Goal: Find specific page/section: Find specific page/section

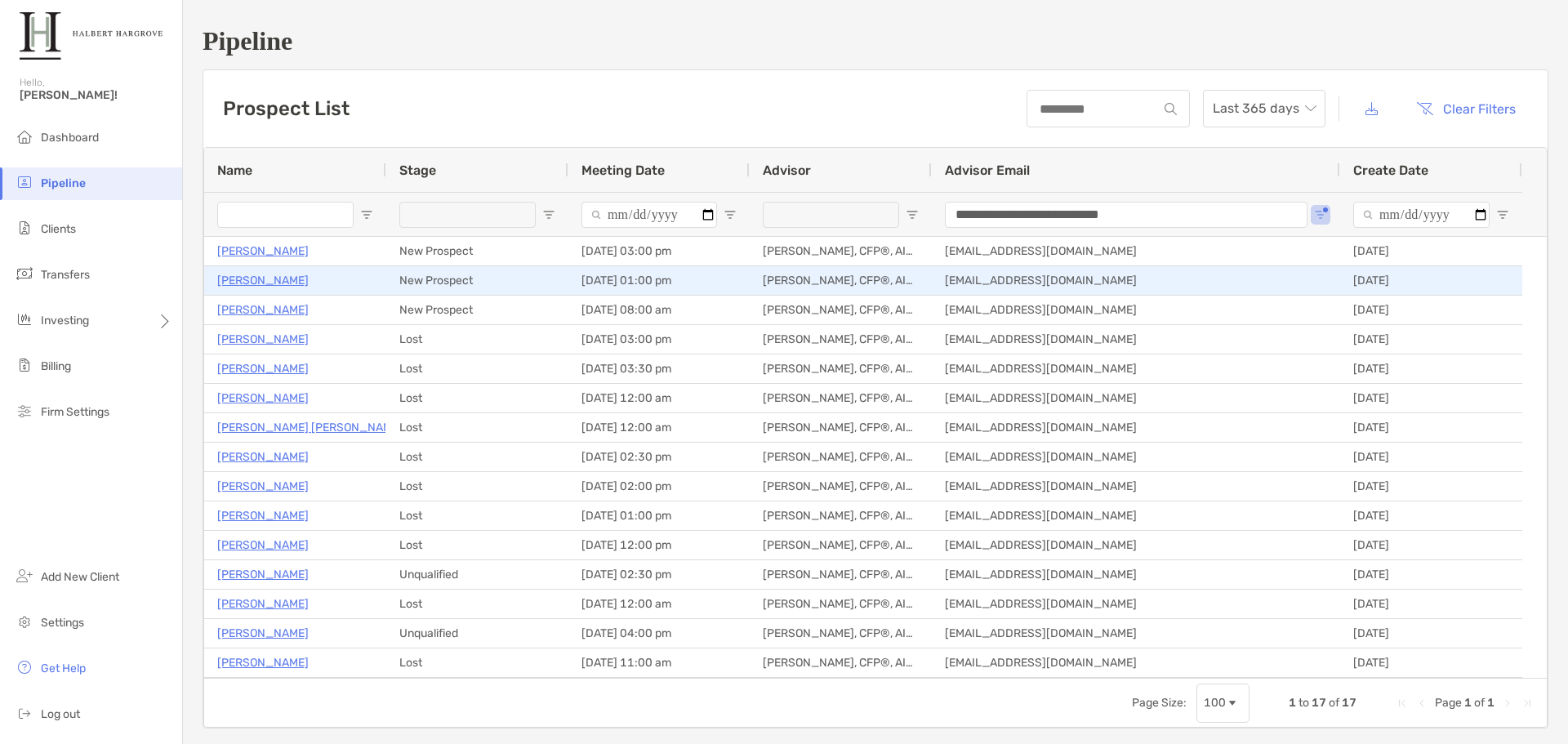
click at [258, 280] on p "[PERSON_NAME]" at bounding box center [263, 280] width 91 height 21
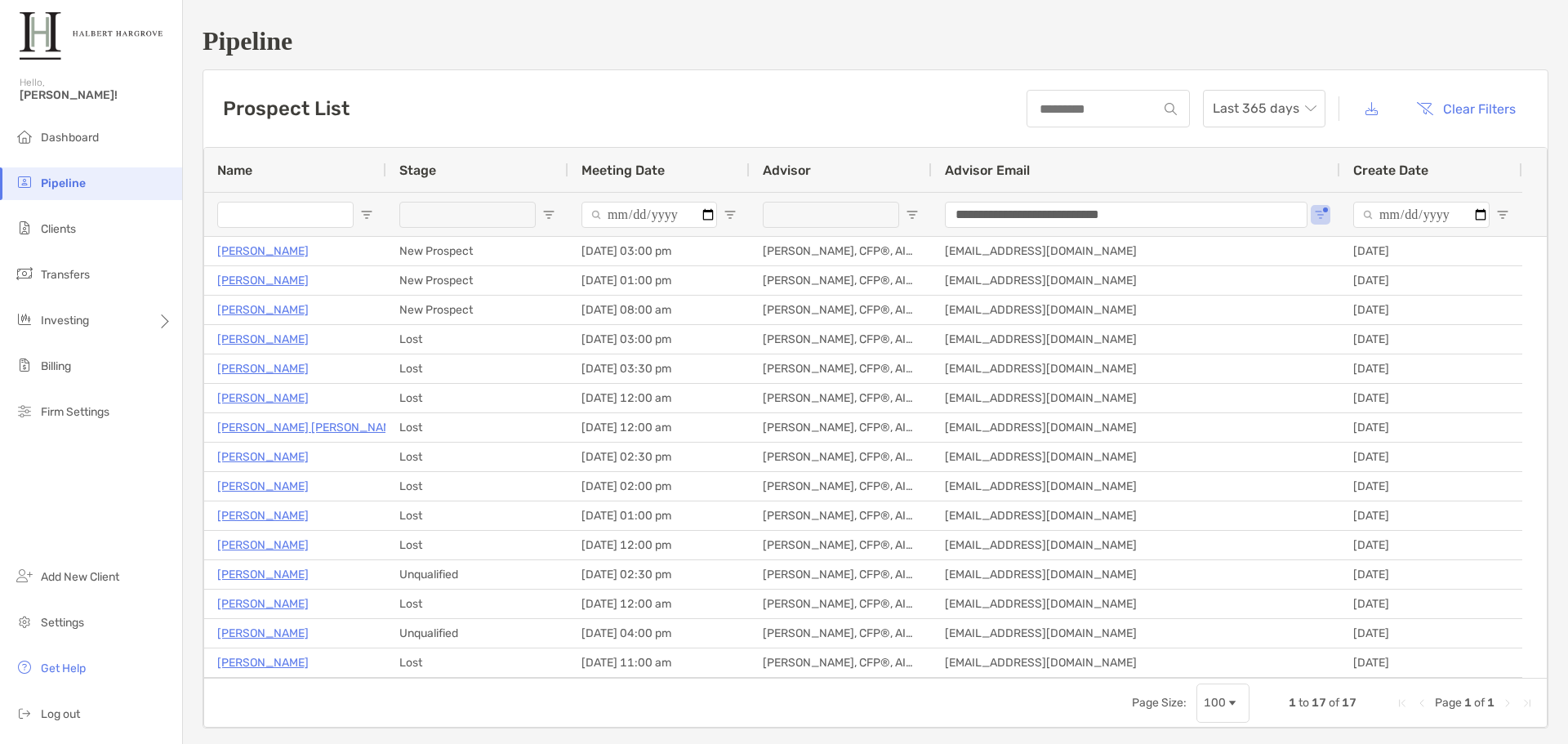
click at [459, 68] on div "**********" at bounding box center [875, 377] width 1385 height 754
click at [693, 123] on div "Prospect List Last 365 days Clear Filters" at bounding box center [875, 108] width 1344 height 77
click at [648, 52] on h1 "Pipeline" at bounding box center [875, 41] width 1346 height 30
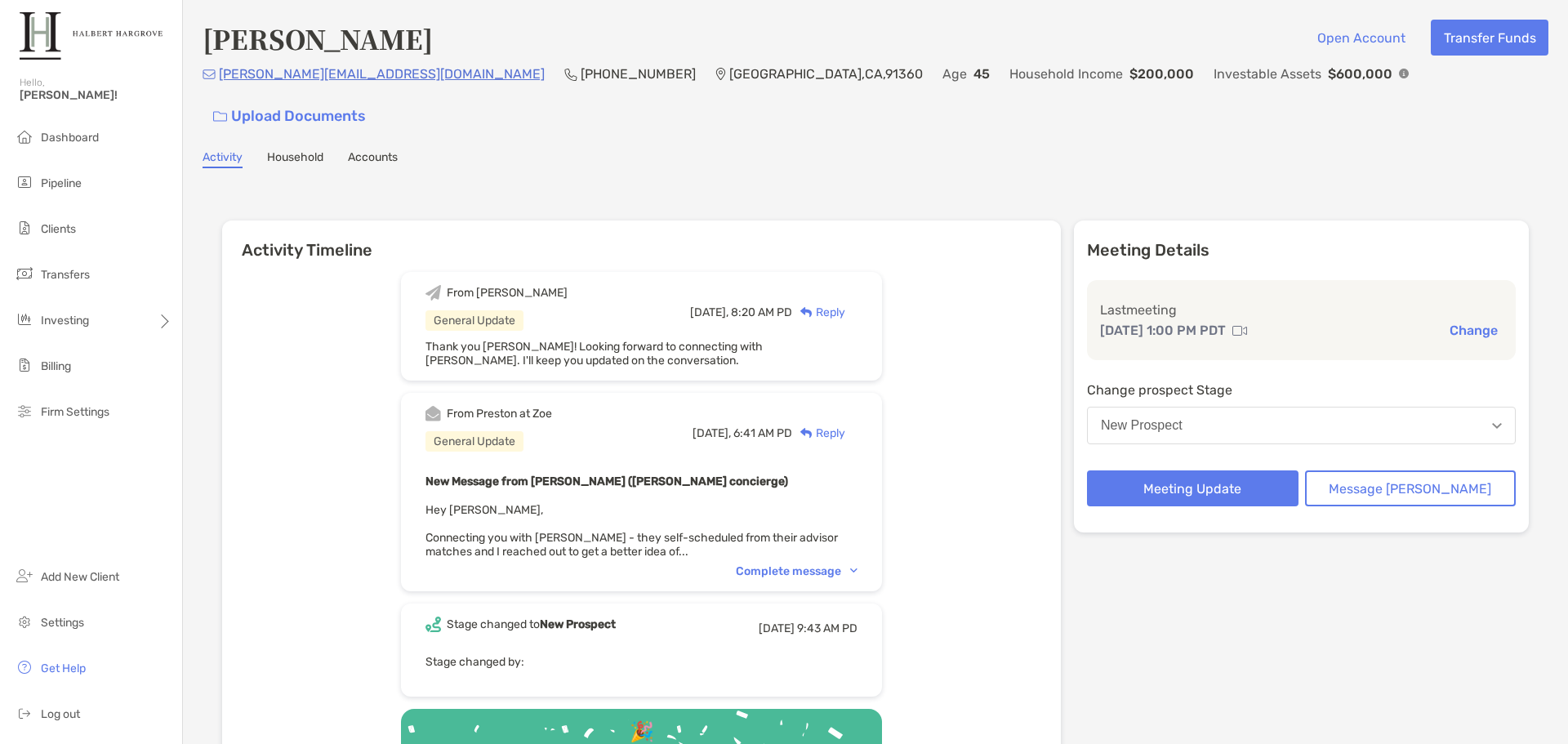
click at [834, 137] on div "Paul Ferro Open Account Transfer Funds Paul@5nerdssoftware.com (805) 217-5224 T…" at bounding box center [875, 441] width 1385 height 883
click at [838, 147] on div "Paul Ferro Open Account Transfer Funds Paul@5nerdssoftware.com (805) 217-5224 T…" at bounding box center [875, 441] width 1385 height 883
click at [798, 30] on div "Paul Ferro Open Account Transfer Funds" at bounding box center [875, 39] width 1346 height 38
